Goal: Task Accomplishment & Management: Complete application form

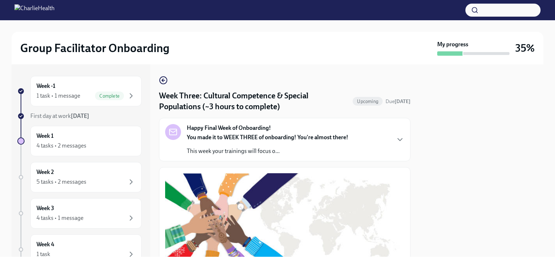
scroll to position [569, 0]
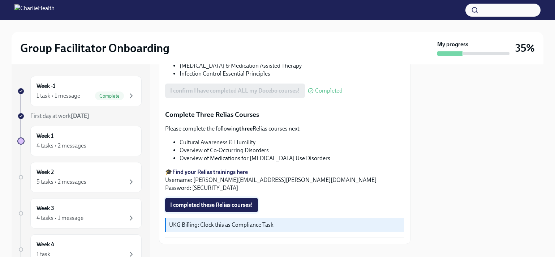
click at [215, 201] on span "I completed these Relias courses!" at bounding box center [211, 204] width 83 height 7
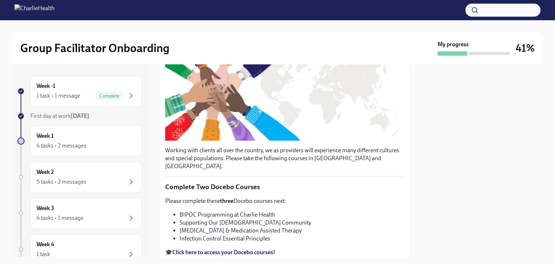
scroll to position [0, 0]
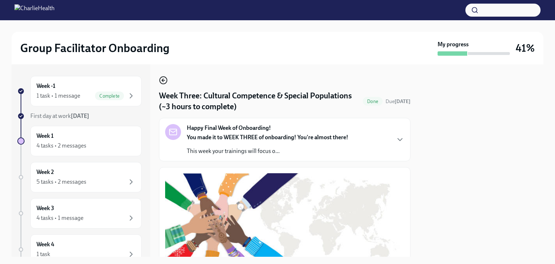
click at [166, 81] on icon "button" at bounding box center [163, 80] width 9 height 9
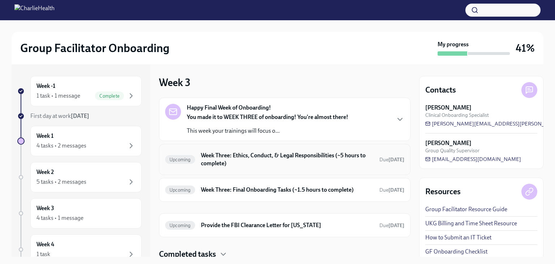
click at [246, 160] on h6 "Week Three: Ethics, Conduct, & Legal Responsibilities (~5 hours to complete)" at bounding box center [287, 160] width 173 height 16
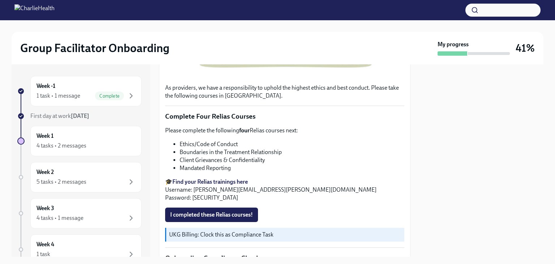
scroll to position [264, 0]
click at [78, 94] on div "1 task • 1 message" at bounding box center [59, 96] width 44 height 8
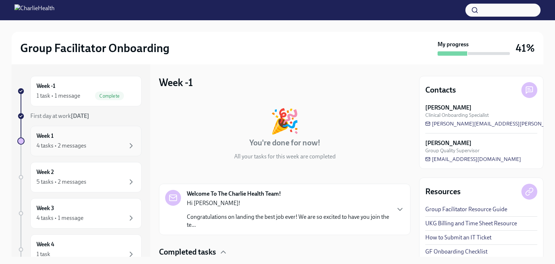
click at [90, 142] on div "4 tasks • 2 messages" at bounding box center [86, 145] width 99 height 9
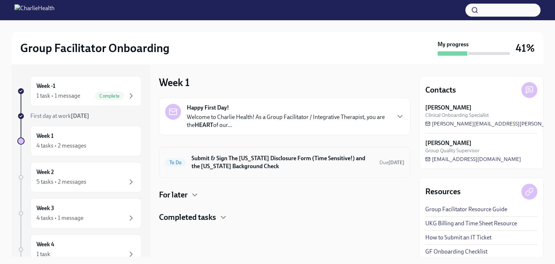
click at [348, 160] on h6 "Submit & Sign The [US_STATE] Disclosure Form (Time Sensitive!) and the [US_STAT…" at bounding box center [283, 162] width 182 height 16
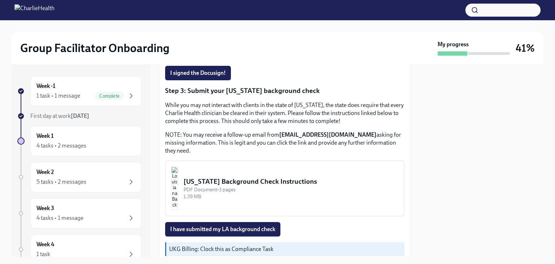
scroll to position [213, 0]
click at [246, 204] on button "[US_STATE] Background Check Instructions PDF Document • 3 pages 1.39 MB" at bounding box center [284, 189] width 239 height 56
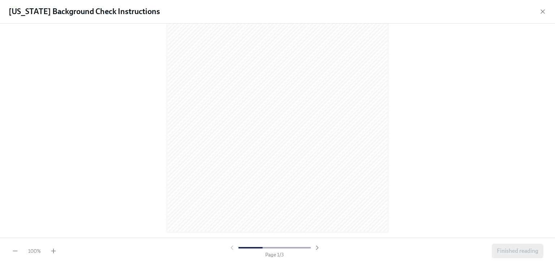
scroll to position [0, 0]
click at [546, 14] on icon "button" at bounding box center [543, 11] width 7 height 7
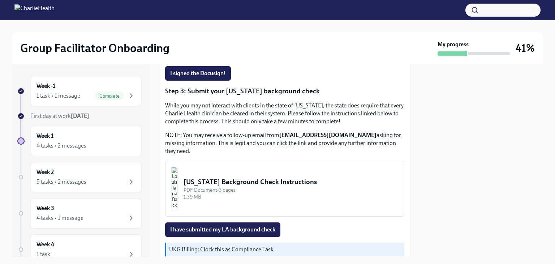
scroll to position [245, 0]
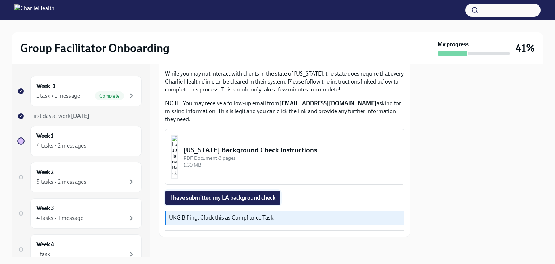
click at [233, 196] on span "I have submitted my LA background check" at bounding box center [222, 197] width 105 height 7
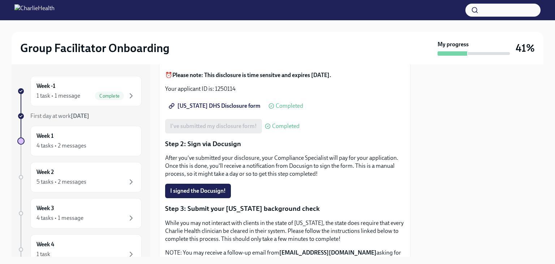
scroll to position [95, 0]
click at [55, 208] on div "Week 3 4 tasks • 1 message" at bounding box center [86, 213] width 99 height 18
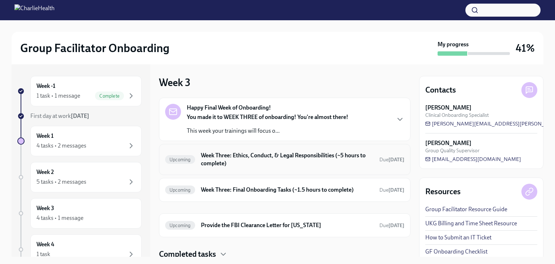
click at [284, 154] on h6 "Week Three: Ethics, Conduct, & Legal Responsibilities (~5 hours to complete)" at bounding box center [287, 160] width 173 height 16
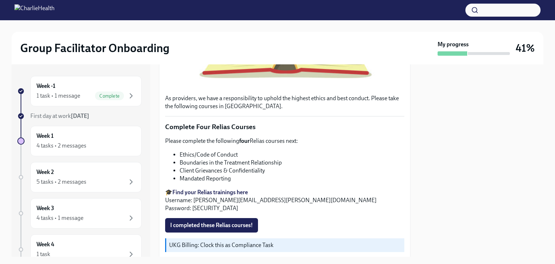
scroll to position [255, 0]
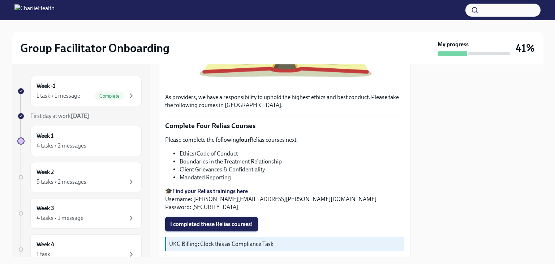
click at [234, 221] on span "I completed these Relias courses!" at bounding box center [211, 224] width 83 height 7
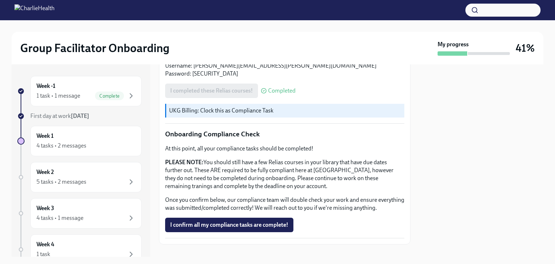
scroll to position [403, 0]
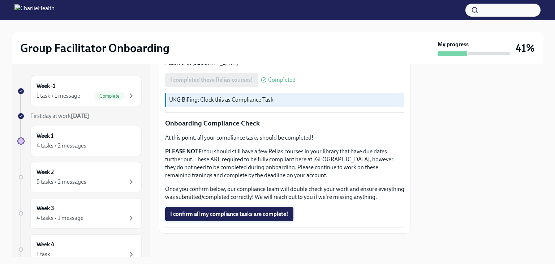
click at [271, 210] on button "I confirm all my compliance tasks are complete!" at bounding box center [229, 214] width 128 height 14
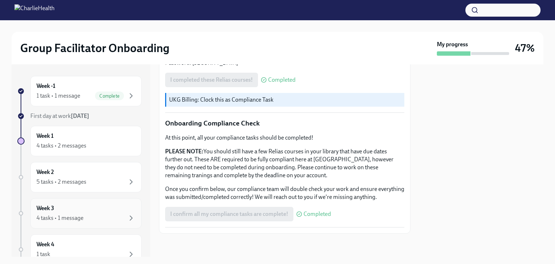
click at [66, 214] on div "4 tasks • 1 message" at bounding box center [86, 218] width 99 height 9
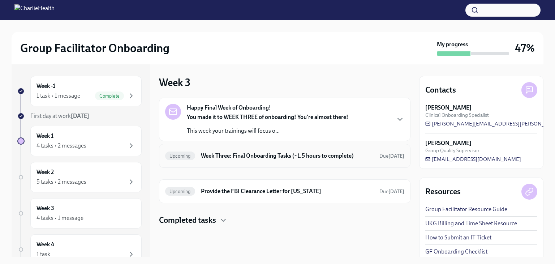
click at [268, 155] on h6 "Week Three: Final Onboarding Tasks (~1.5 hours to complete)" at bounding box center [287, 156] width 173 height 8
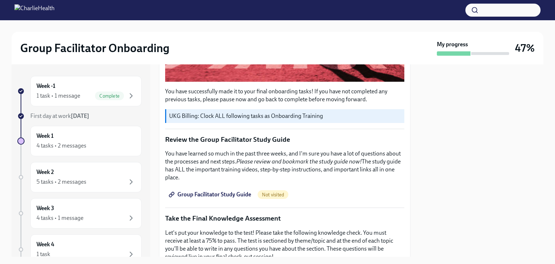
scroll to position [254, 0]
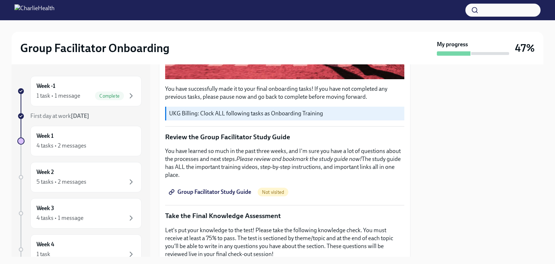
click at [235, 190] on span "Group Facilitator Study Guide" at bounding box center [210, 191] width 81 height 7
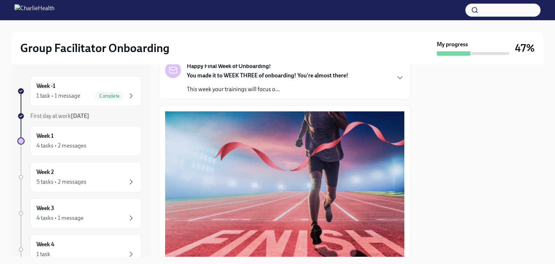
scroll to position [62, 0]
click at [317, 80] on div "You made it to WEEK THREE of onboarding! You're almost there! This week your tr…" at bounding box center [268, 82] width 162 height 22
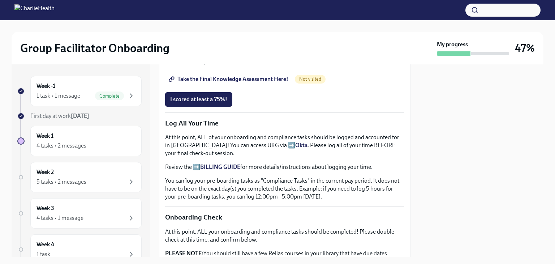
scroll to position [617, 0]
click at [266, 82] on span "Take the Final Knowledge Assessment Here!" at bounding box center [229, 78] width 118 height 7
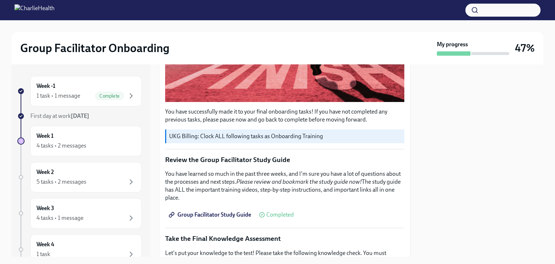
scroll to position [349, 0]
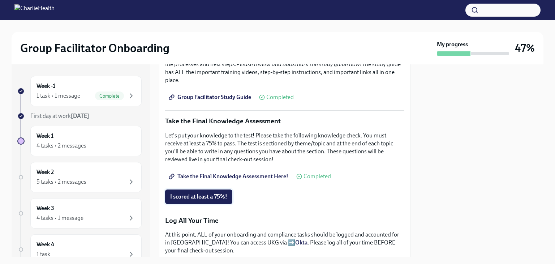
click at [192, 193] on span "I scored at least a 75%!" at bounding box center [198, 196] width 57 height 7
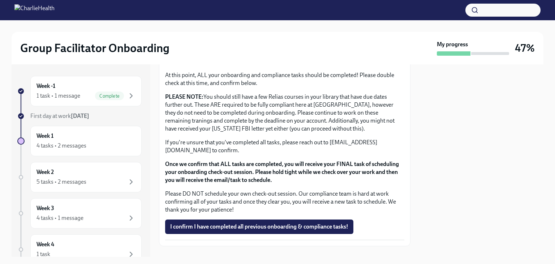
scroll to position [602, 0]
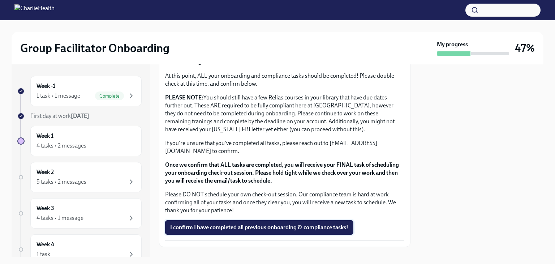
click at [320, 224] on span "I confirm I have completed all previous onboarding & compliance tasks!" at bounding box center [259, 227] width 178 height 7
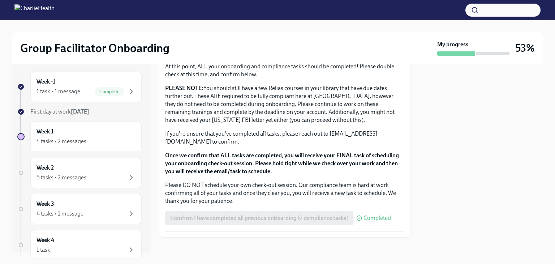
scroll to position [2, 0]
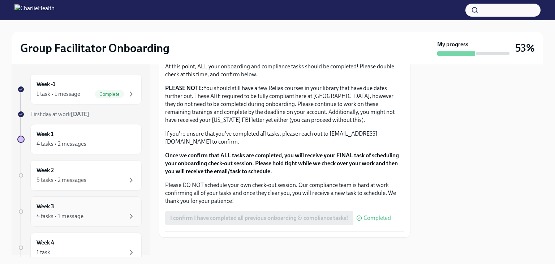
click at [69, 209] on div "Week 3 4 tasks • 1 message" at bounding box center [86, 212] width 99 height 18
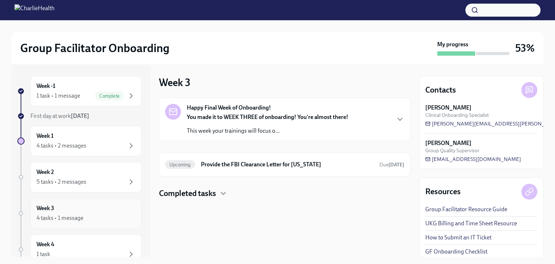
scroll to position [106, 0]
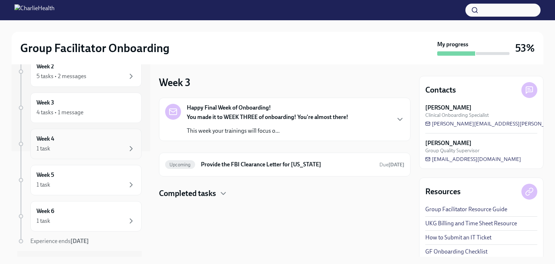
click at [61, 147] on div "1 task" at bounding box center [86, 148] width 99 height 9
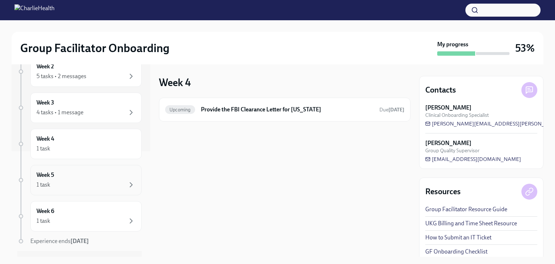
click at [60, 181] on div "1 task" at bounding box center [86, 184] width 99 height 9
click at [64, 212] on div "Week 6 1 task" at bounding box center [86, 216] width 99 height 18
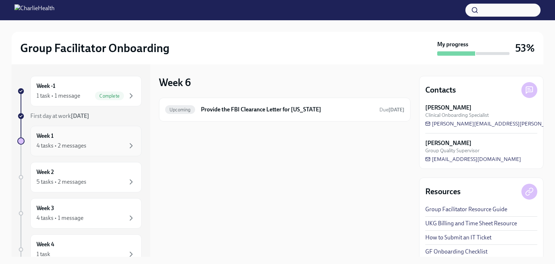
click at [69, 136] on div "Week 1 4 tasks • 2 messages" at bounding box center [86, 141] width 99 height 18
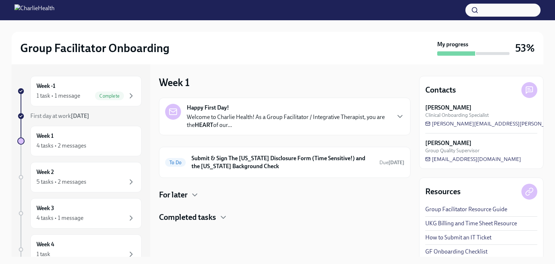
click at [196, 214] on h4 "Completed tasks" at bounding box center [187, 217] width 57 height 11
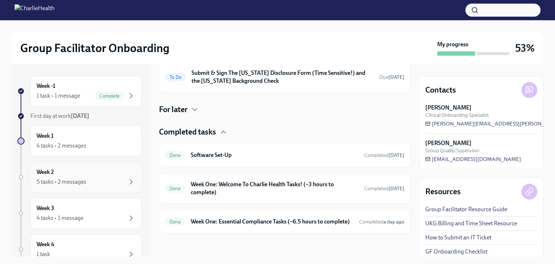
click at [91, 181] on div "5 tasks • 2 messages" at bounding box center [86, 182] width 99 height 9
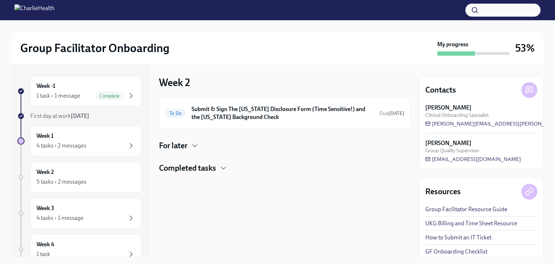
click at [204, 170] on h4 "Completed tasks" at bounding box center [187, 168] width 57 height 11
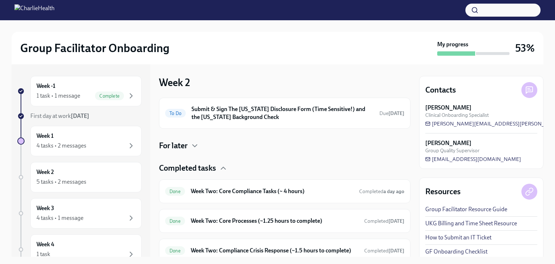
scroll to position [28, 0]
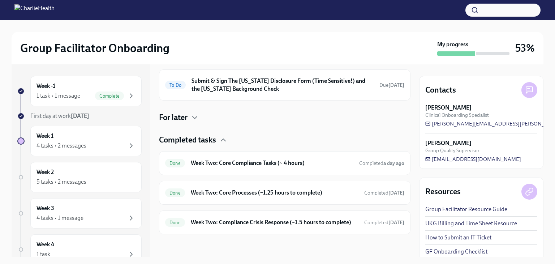
click at [159, 112] on h4 "For later" at bounding box center [173, 117] width 29 height 11
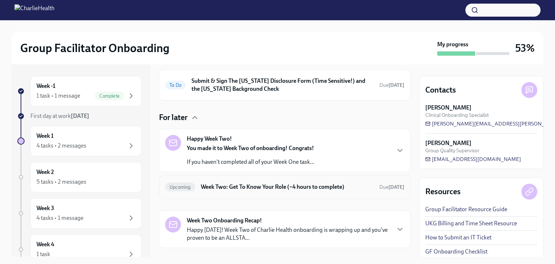
click at [266, 193] on div "Upcoming Week Two: Get To Know Your Role (~4 hours to complete) Due [DATE]" at bounding box center [285, 187] width 252 height 24
click at [214, 185] on h6 "Week Two: Get To Know Your Role (~4 hours to complete)" at bounding box center [287, 187] width 173 height 8
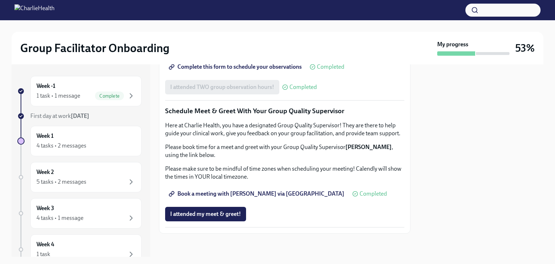
scroll to position [700, 0]
click at [106, 173] on div "Week 2 5 tasks • 2 messages" at bounding box center [86, 177] width 99 height 18
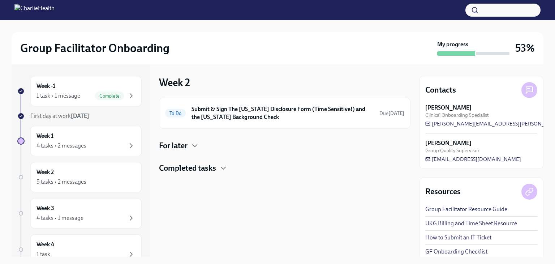
click at [189, 146] on div "For later" at bounding box center [285, 145] width 252 height 11
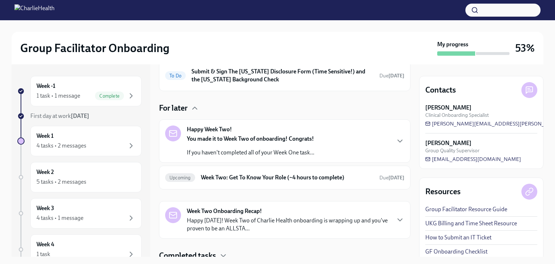
scroll to position [38, 0]
click at [94, 140] on div "Week 1 4 tasks • 2 messages" at bounding box center [86, 141] width 99 height 18
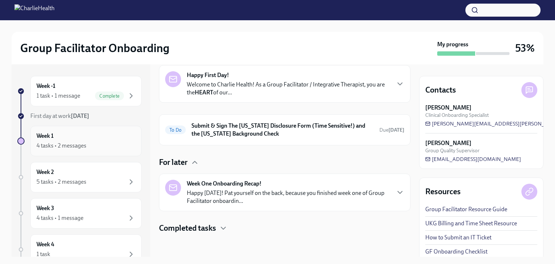
scroll to position [32, 0]
click at [191, 165] on div "For later" at bounding box center [285, 163] width 252 height 11
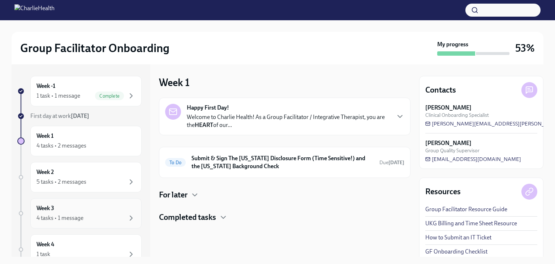
click at [89, 221] on div "4 tasks • 1 message" at bounding box center [86, 218] width 99 height 9
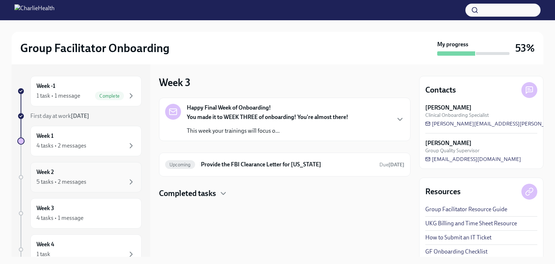
click at [75, 180] on div "5 tasks • 2 messages" at bounding box center [62, 182] width 50 height 8
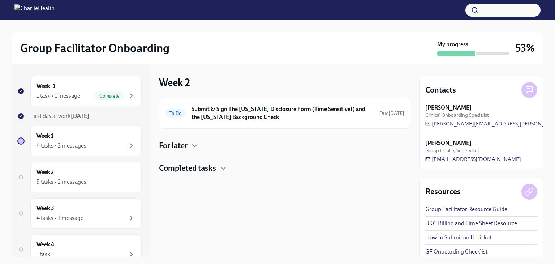
click at [174, 149] on h4 "For later" at bounding box center [173, 145] width 29 height 11
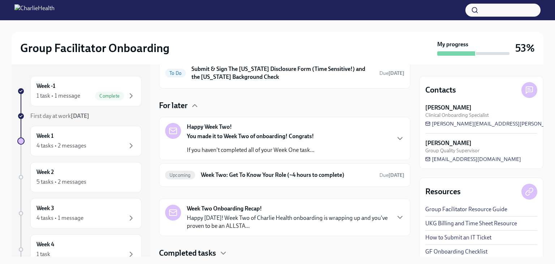
scroll to position [41, 0]
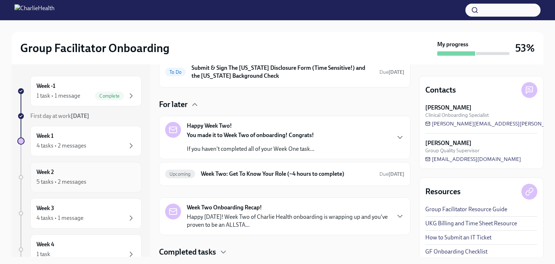
click at [104, 184] on div "5 tasks • 2 messages" at bounding box center [86, 182] width 99 height 9
click at [97, 209] on div "Week 3 4 tasks • 1 message" at bounding box center [86, 213] width 99 height 18
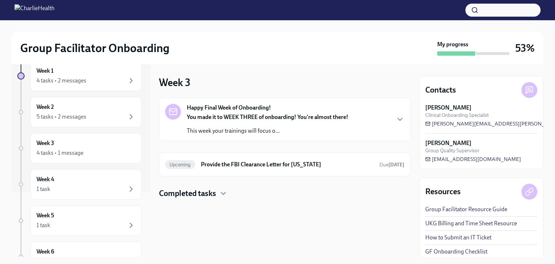
scroll to position [66, 0]
click at [74, 184] on div "1 task" at bounding box center [86, 188] width 99 height 9
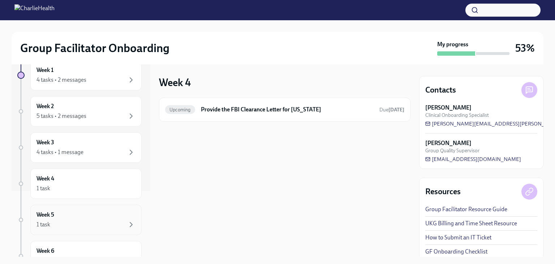
click at [74, 213] on div "Week 5 1 task" at bounding box center [86, 220] width 99 height 18
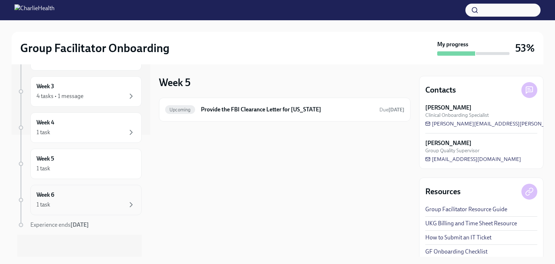
click at [75, 203] on div "1 task" at bounding box center [86, 204] width 99 height 9
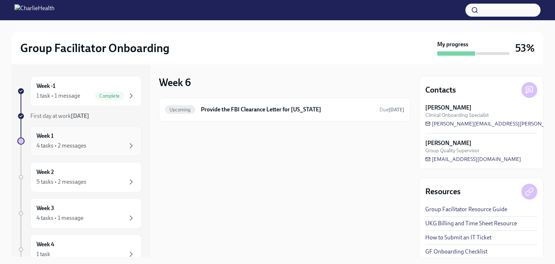
click at [56, 139] on div "Week 1 4 tasks • 2 messages" at bounding box center [86, 141] width 99 height 18
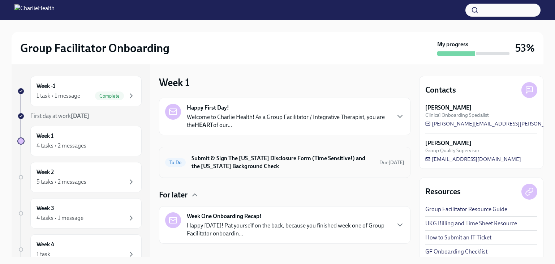
scroll to position [32, 0]
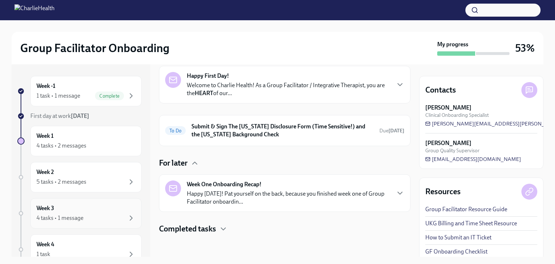
click at [99, 210] on div "Week 3 4 tasks • 1 message" at bounding box center [86, 213] width 99 height 18
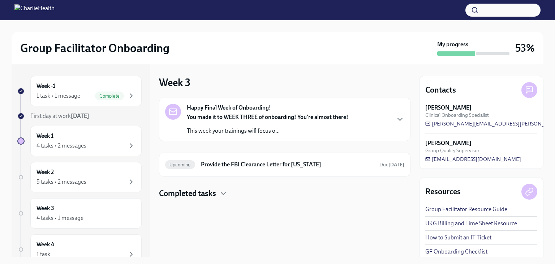
click at [203, 196] on h4 "Completed tasks" at bounding box center [187, 193] width 57 height 11
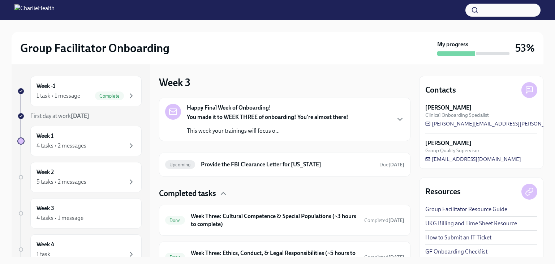
scroll to position [68, 0]
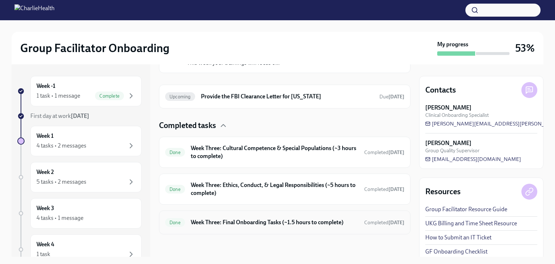
click at [224, 223] on h6 "Week Three: Final Onboarding Tasks (~1.5 hours to complete)" at bounding box center [275, 222] width 168 height 8
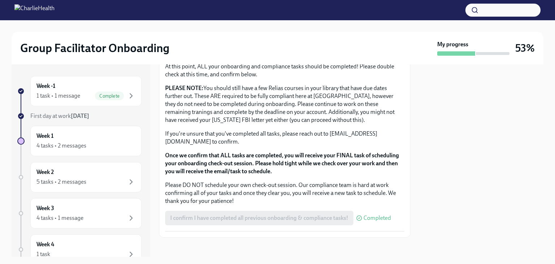
scroll to position [611, 0]
